Goal: Task Accomplishment & Management: Manage account settings

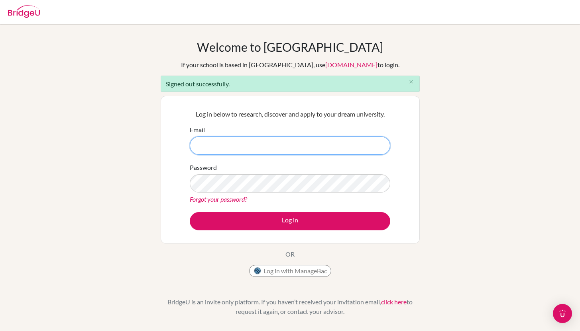
type input "[EMAIL_ADDRESS][DOMAIN_NAME]"
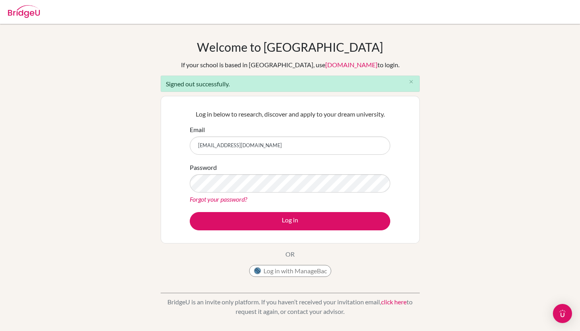
click at [252, 231] on div "Log in below to research, discover and apply to your dream university. Email [E…" at bounding box center [290, 169] width 210 height 131
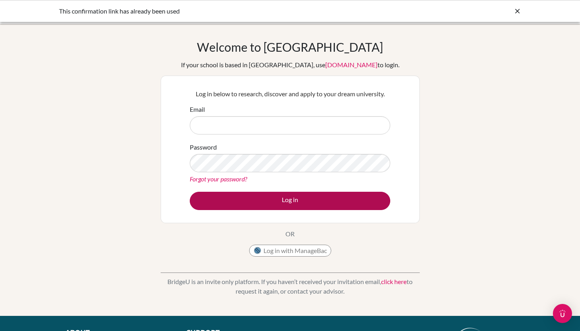
type input "[EMAIL_ADDRESS][DOMAIN_NAME]"
click at [249, 200] on button "Log in" at bounding box center [290, 201] width 200 height 18
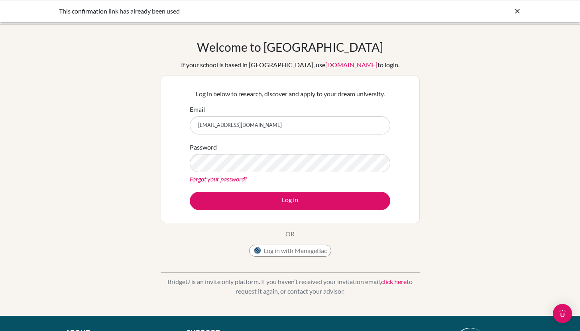
click at [262, 211] on div "Log in below to research, discover and apply to your dream university. Email [E…" at bounding box center [290, 149] width 210 height 131
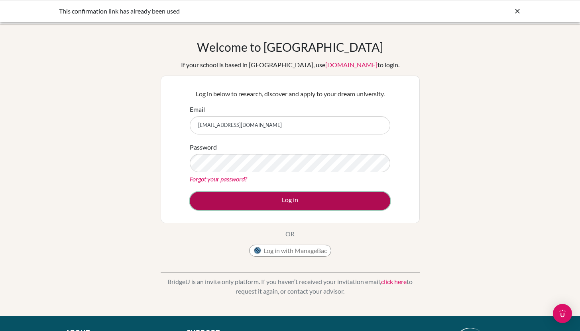
click at [263, 205] on button "Log in" at bounding box center [290, 201] width 200 height 18
